Goal: Information Seeking & Learning: Learn about a topic

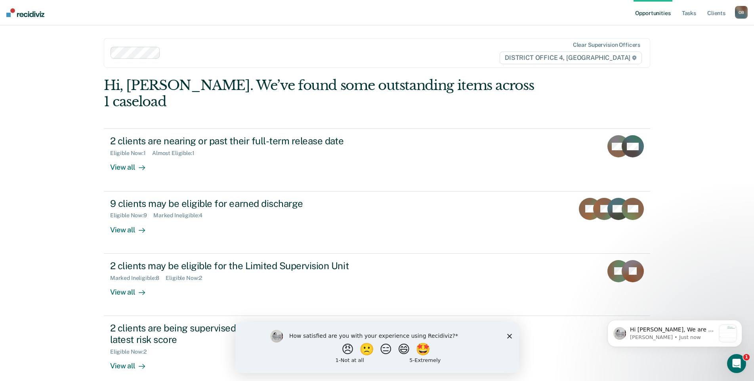
click at [36, 234] on div "Opportunities Tasks Client s [PERSON_NAME] O B Profile How it works Log Out Cle…" at bounding box center [377, 190] width 754 height 381
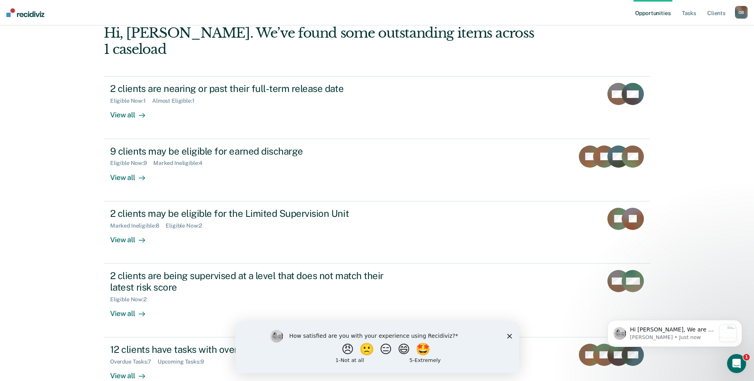
scroll to position [55, 0]
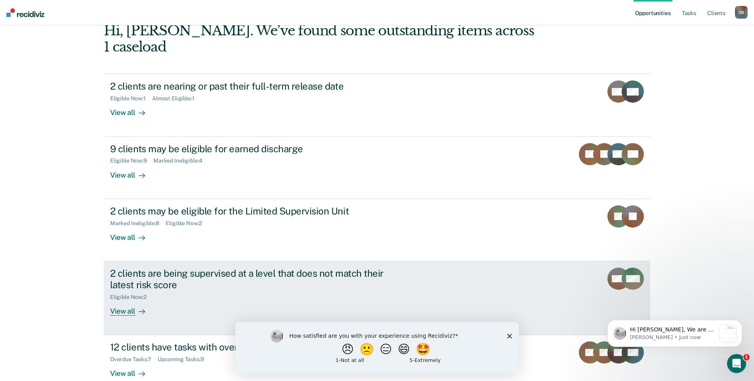
click at [118, 300] on div "View all" at bounding box center [132, 307] width 44 height 15
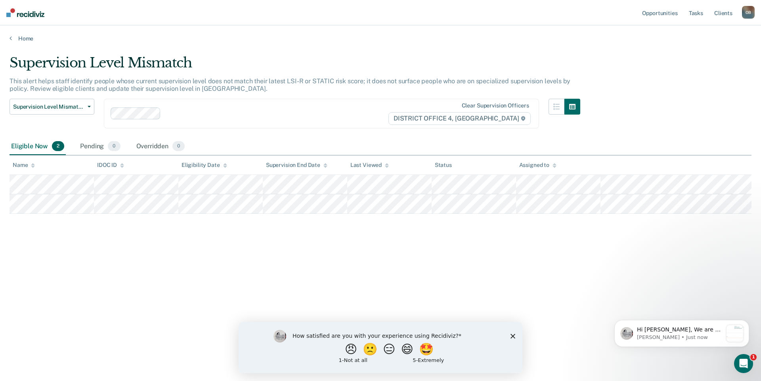
click at [514, 334] on polygon "Close survey" at bounding box center [513, 335] width 5 height 5
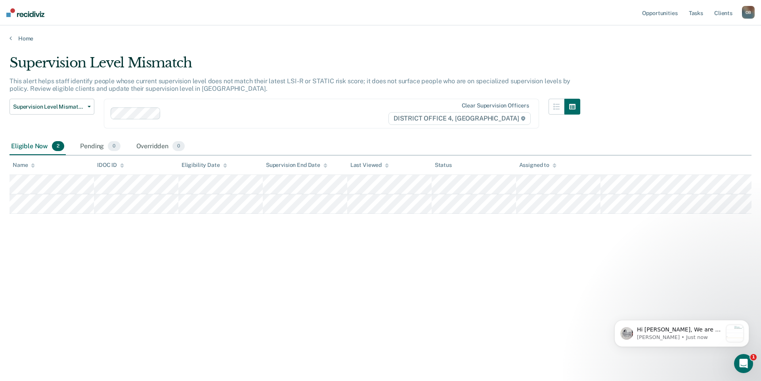
click at [277, 277] on div "Supervision Level Mismatch This alert helps staff identify people whose current…" at bounding box center [381, 188] width 742 height 267
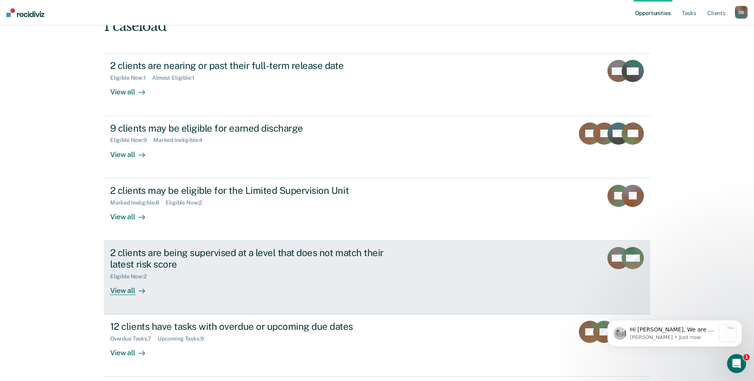
scroll to position [86, 0]
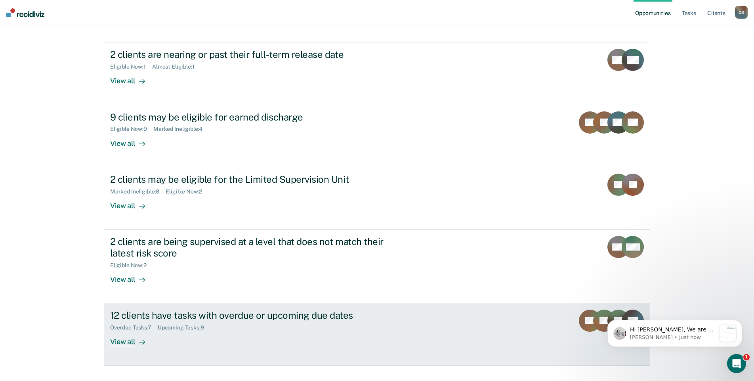
click at [110, 331] on div "View all" at bounding box center [132, 338] width 44 height 15
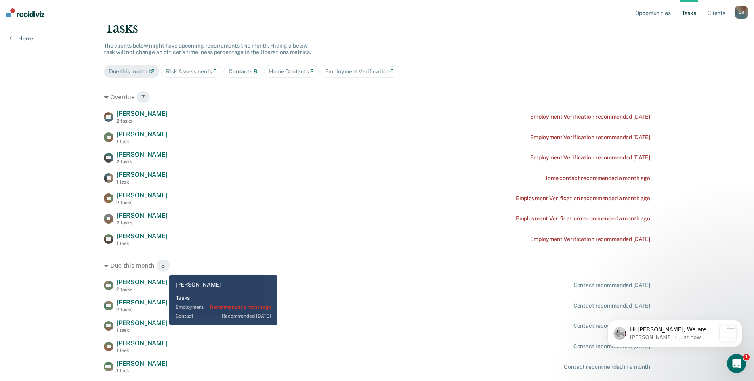
scroll to position [82, 0]
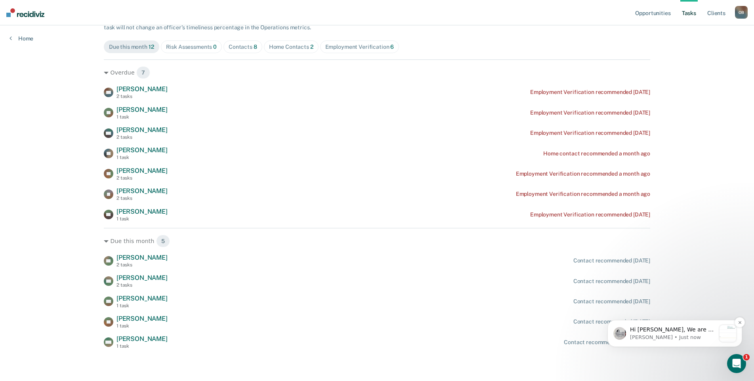
click at [710, 333] on p "Hi [PERSON_NAME], We are so excited to announce a brand new feature: AI case no…" at bounding box center [673, 330] width 86 height 8
click at [733, 362] on icon "Open Intercom Messenger" at bounding box center [735, 362] width 13 height 13
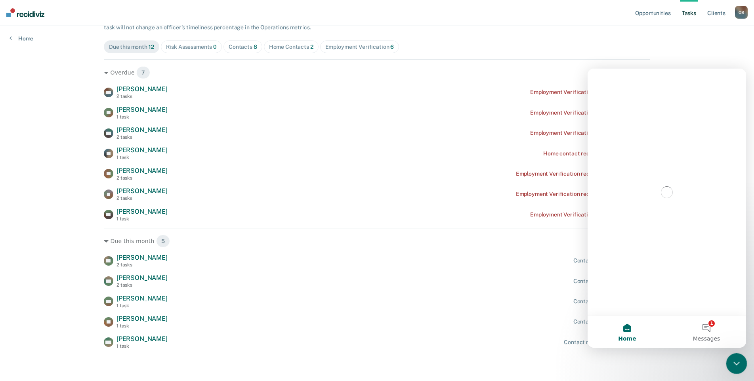
scroll to position [0, 0]
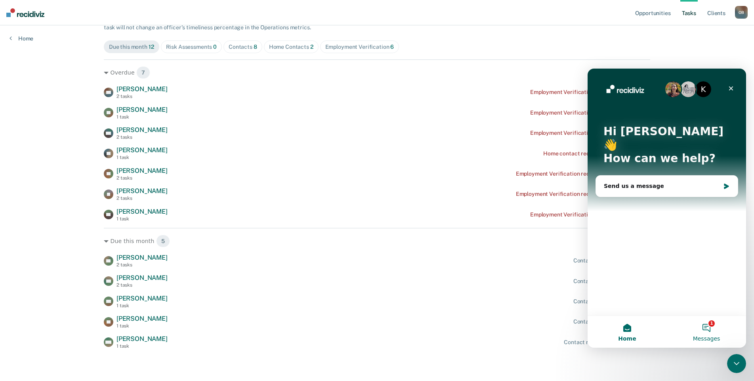
click at [711, 329] on button "1 Messages" at bounding box center [706, 332] width 79 height 32
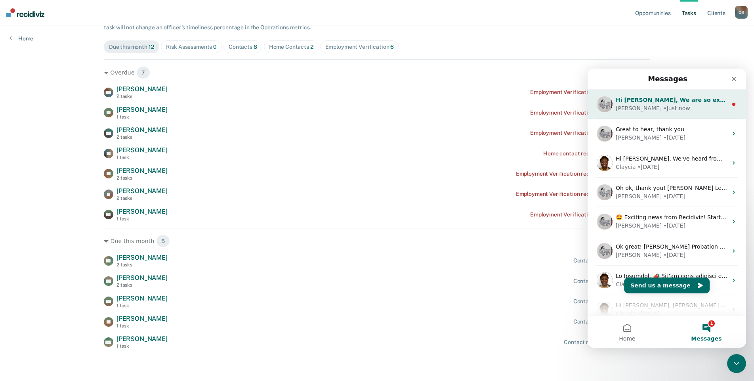
click at [693, 108] on div "[PERSON_NAME] • Just now" at bounding box center [672, 108] width 112 height 8
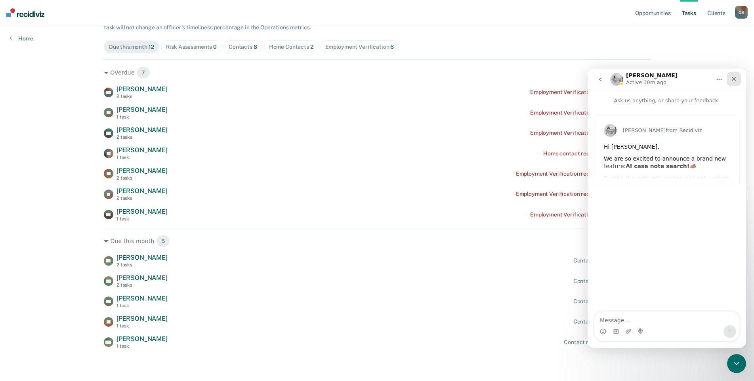
click at [739, 82] on div "Close" at bounding box center [734, 79] width 14 height 14
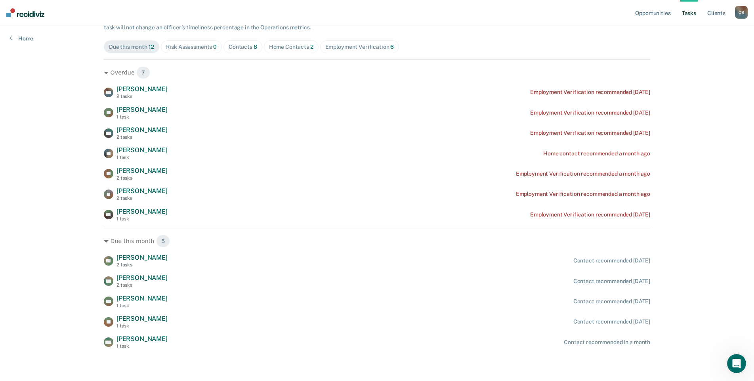
click at [274, 44] on div "Home Contacts 2" at bounding box center [291, 47] width 44 height 7
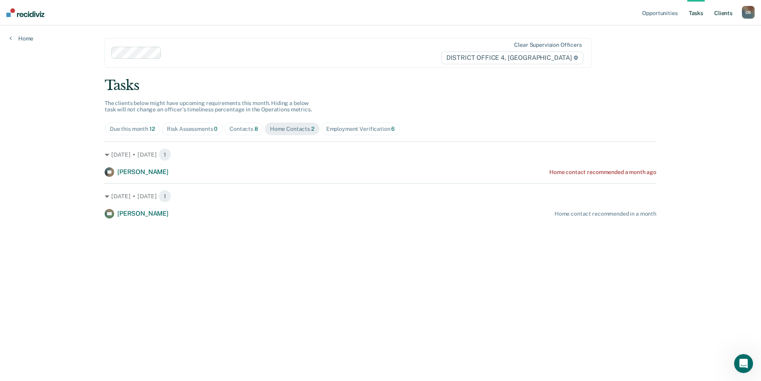
click at [724, 15] on link "Client s" at bounding box center [723, 12] width 21 height 25
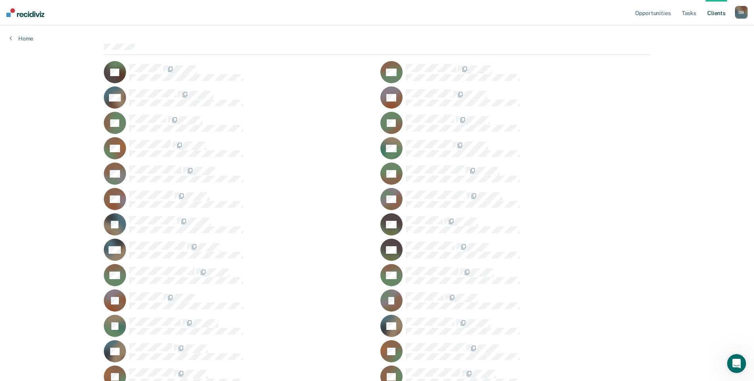
scroll to position [68, 0]
click at [81, 161] on div "Opportunities Tasks Client s [PERSON_NAME] O B Profile How it works Log Out Hom…" at bounding box center [377, 316] width 754 height 768
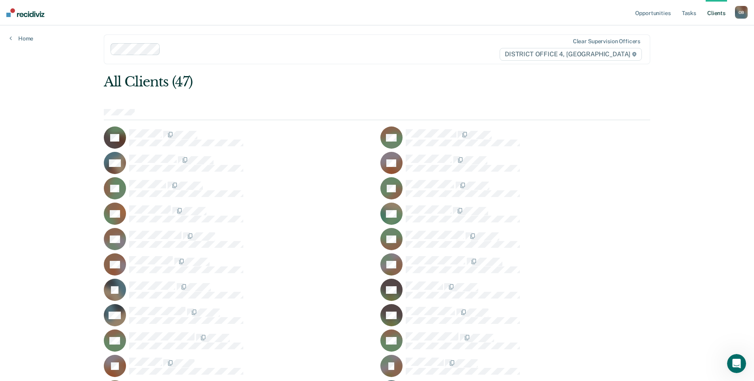
scroll to position [0, 0]
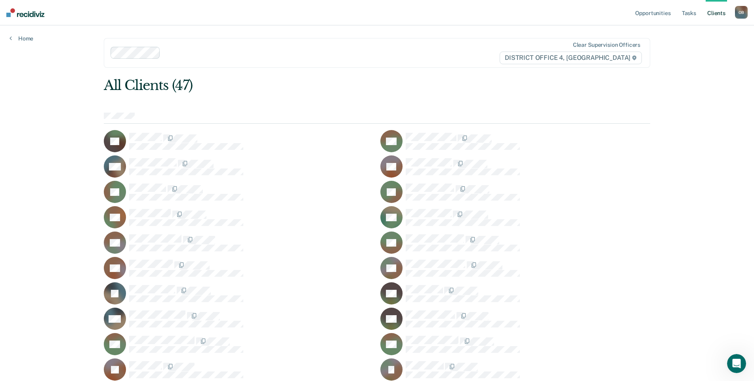
click at [27, 42] on div "Opportunities Tasks Client s [PERSON_NAME] O B Profile How it works Log Out Hom…" at bounding box center [377, 384] width 754 height 768
click at [637, 13] on link "Opportunities" at bounding box center [653, 12] width 38 height 25
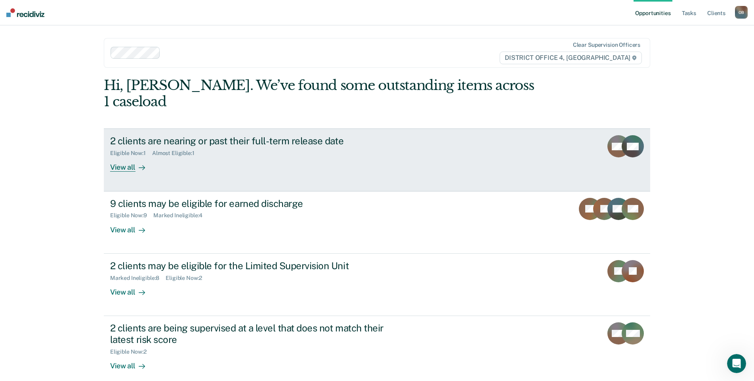
click at [125, 157] on div "View all" at bounding box center [132, 164] width 44 height 15
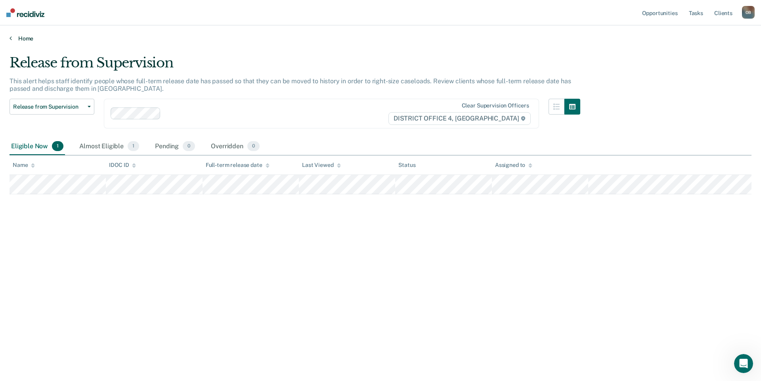
click at [28, 38] on link "Home" at bounding box center [381, 38] width 742 height 7
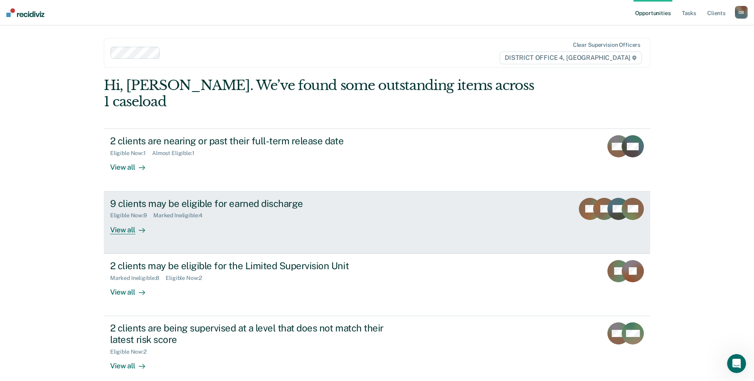
click at [128, 219] on div "View all" at bounding box center [132, 226] width 44 height 15
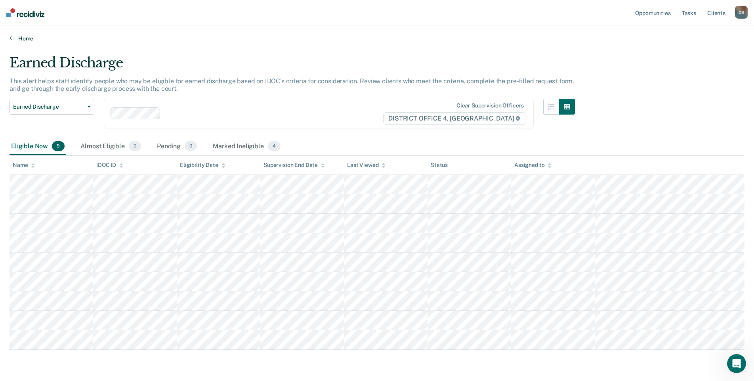
click at [22, 42] on link "Home" at bounding box center [377, 38] width 735 height 7
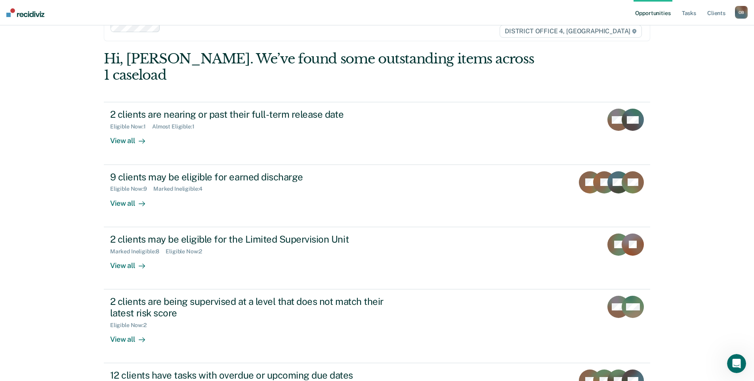
scroll to position [86, 0]
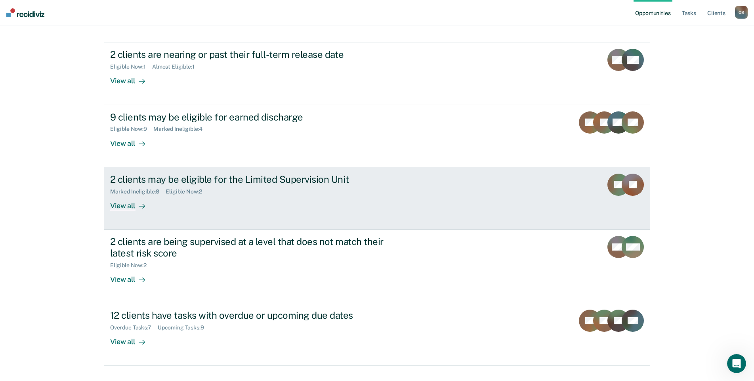
click at [121, 195] on div "View all" at bounding box center [132, 202] width 44 height 15
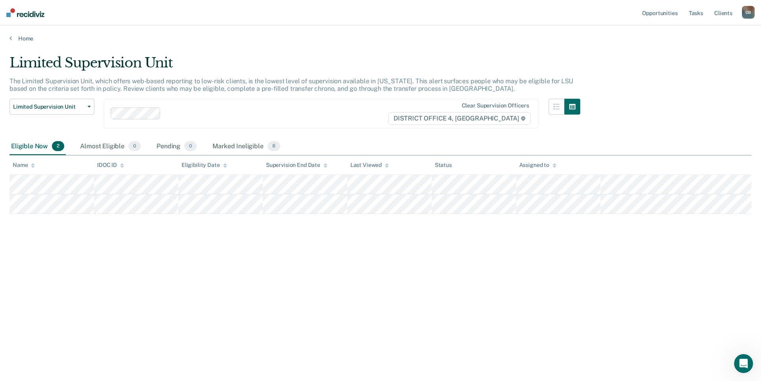
click at [23, 34] on div "Home" at bounding box center [380, 33] width 761 height 17
click at [25, 38] on link "Home" at bounding box center [381, 38] width 742 height 7
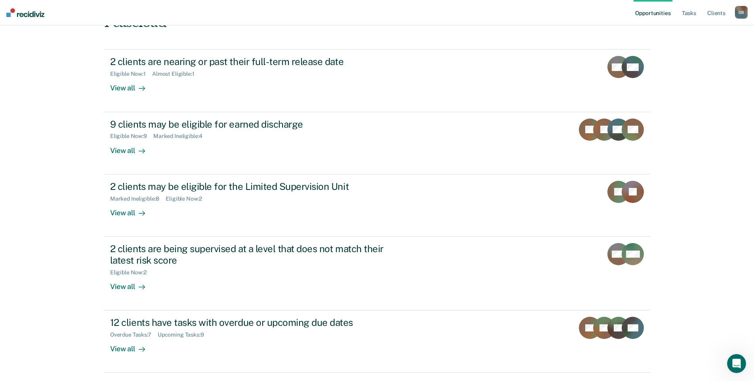
scroll to position [86, 0]
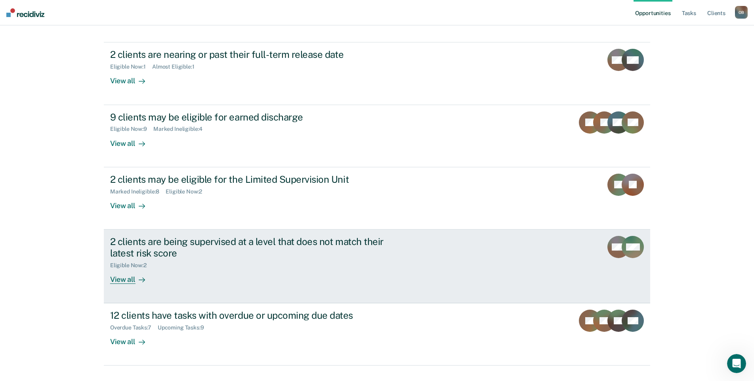
click at [124, 268] on div "View all" at bounding box center [132, 275] width 44 height 15
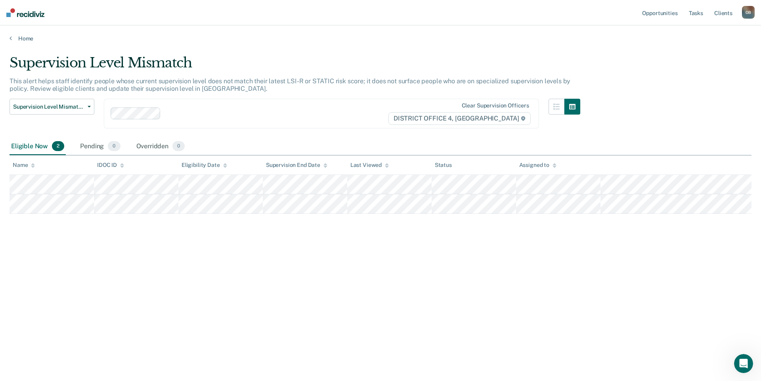
click at [114, 373] on main "Supervision Level Mismatch This alert helps staff identify people whose current…" at bounding box center [380, 210] width 761 height 337
click at [18, 37] on link "Home" at bounding box center [381, 38] width 742 height 7
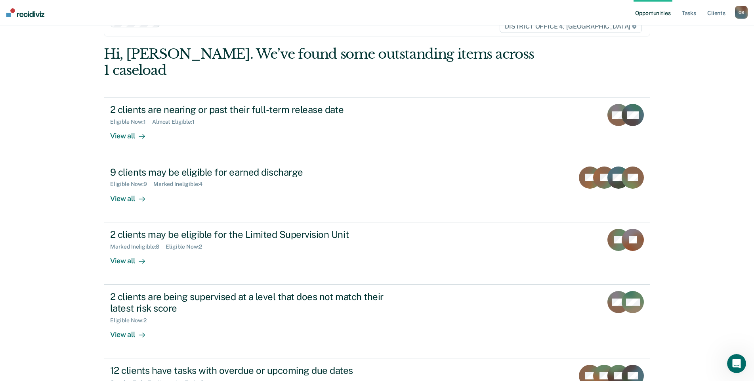
scroll to position [86, 0]
